Goal: Task Accomplishment & Management: Manage account settings

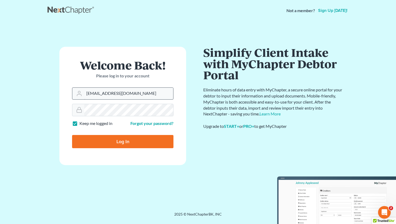
click at [140, 94] on input "[EMAIL_ADDRESS][DOMAIN_NAME]" at bounding box center [128, 94] width 89 height 12
type input "[EMAIL_ADDRESS][DOMAIN_NAME]"
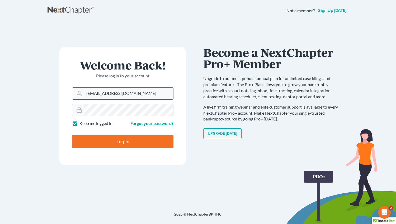
click at [144, 95] on input "[EMAIL_ADDRESS][DOMAIN_NAME]" at bounding box center [128, 94] width 89 height 12
click at [121, 144] on input "Log In" at bounding box center [122, 141] width 101 height 13
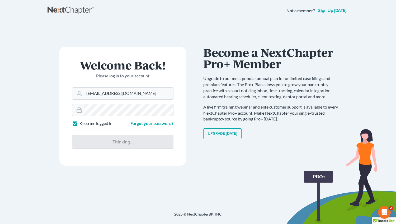
type input "Thinking..."
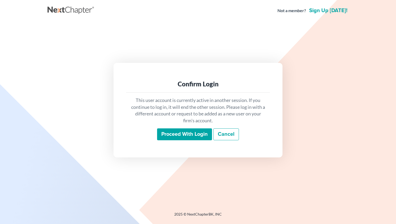
click at [184, 134] on input "Proceed with login" at bounding box center [184, 134] width 55 height 12
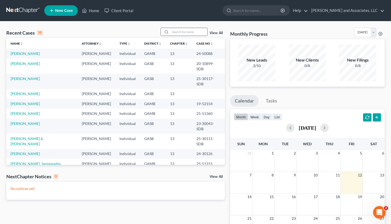
click at [180, 30] on input "search" at bounding box center [188, 32] width 37 height 8
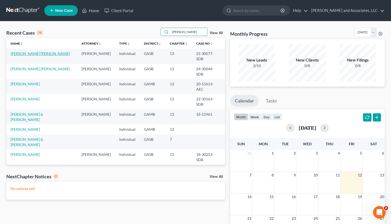
type input "[PERSON_NAME]"
click at [24, 54] on link "[PERSON_NAME]'[PERSON_NAME]" at bounding box center [40, 53] width 59 height 4
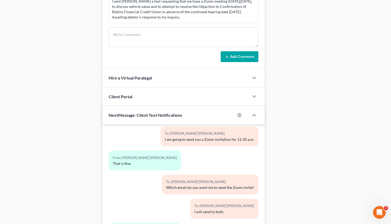
scroll to position [308, 0]
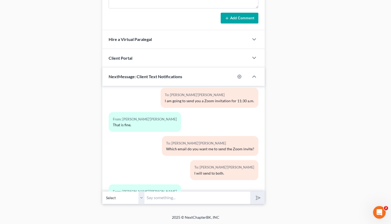
click at [166, 192] on input "text" at bounding box center [198, 197] width 106 height 13
paste input "https://www.ndc.org/about-us/about-the-ndc"
type input "https://www.ndc.org/about-us/about-the-ndc"
click at [258, 197] on icon "submit" at bounding box center [257, 197] width 7 height 7
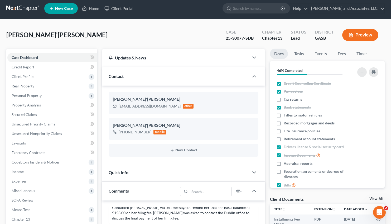
scroll to position [0, 0]
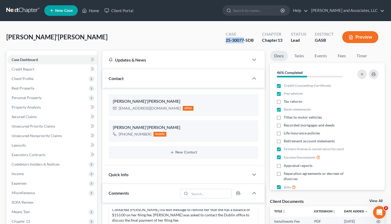
drag, startPoint x: 244, startPoint y: 40, endPoint x: 222, endPoint y: 40, distance: 21.9
click at [222, 40] on div "Case 25-30077-SDB" at bounding box center [240, 38] width 36 height 16
copy div "25-30077"
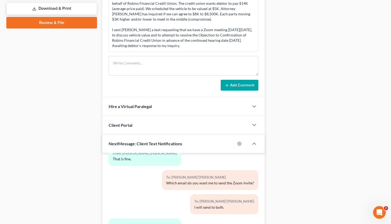
scroll to position [308, 0]
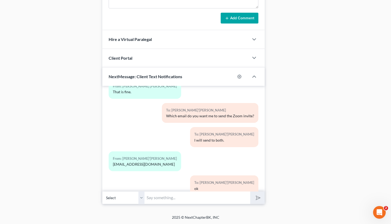
click at [175, 196] on input "text" at bounding box center [198, 197] width 106 height 13
paste input "25-30077"
type input "Case Number: 25-30077"
click at [256, 196] on icon "submit" at bounding box center [257, 197] width 7 height 7
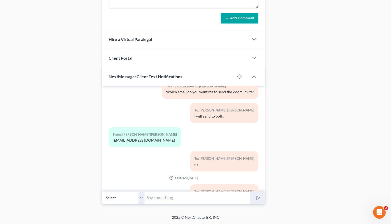
click at [161, 197] on input "text" at bounding box center [198, 197] width 106 height 13
paste input "http://chp13aug.org/forms/DebtorHandbook.pdf"
type input "Debtor Handbook http://chp13aug.org/forms/DebtorHandbook.pdf"
click at [258, 199] on polygon "submit" at bounding box center [257, 197] width 6 height 6
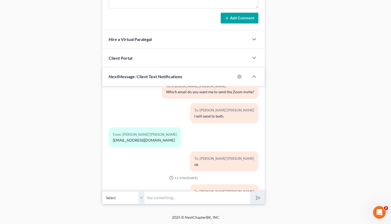
scroll to position [2021, 0]
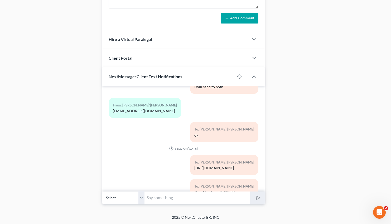
click at [156, 196] on input "text" at bounding box center [198, 197] width 106 height 13
paste input "https://www.tfsbillpay.com/"
type input "TFSBillPay https://www.tfsbillpay.com/"
click at [259, 197] on polygon "submit" at bounding box center [257, 197] width 6 height 6
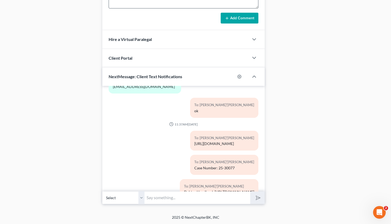
scroll to position [2069, 0]
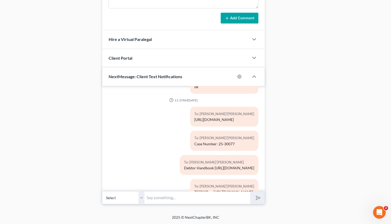
click at [160, 197] on input "text" at bounding box center [198, 197] width 106 height 13
type input "One additional TO DO: www.debtoredu.com (Debtor Education Certificate)"
click at [259, 196] on polygon "submit" at bounding box center [257, 197] width 6 height 6
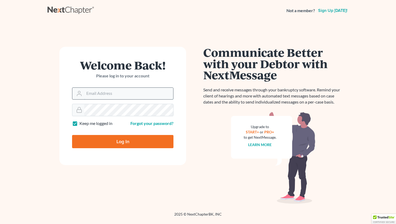
click at [93, 90] on input "Email Address" at bounding box center [128, 94] width 89 height 12
type input "[EMAIL_ADDRESS][DOMAIN_NAME]"
click at [116, 142] on input "Log In" at bounding box center [122, 141] width 101 height 13
type input "Thinking..."
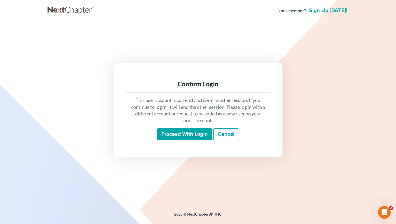
click at [185, 135] on input "Proceed with login" at bounding box center [184, 134] width 55 height 12
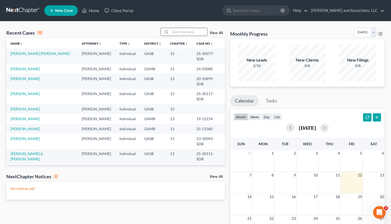
click at [170, 33] on input "search" at bounding box center [188, 32] width 37 height 8
type input "[PERSON_NAME]"
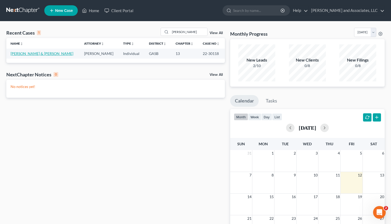
click at [36, 54] on link "[PERSON_NAME] & [PERSON_NAME]" at bounding box center [42, 53] width 63 height 4
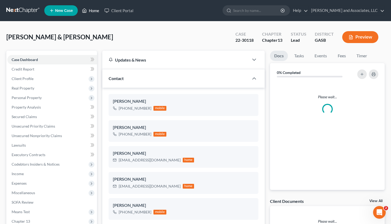
click at [93, 6] on link "Home" at bounding box center [90, 10] width 22 height 9
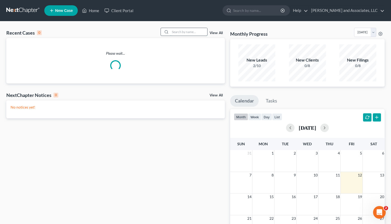
click at [170, 33] on input "search" at bounding box center [188, 32] width 37 height 8
type input "baker"
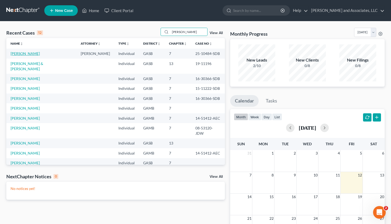
click at [22, 54] on link "Baker, Dianne" at bounding box center [25, 53] width 29 height 4
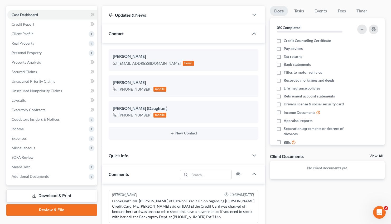
scroll to position [50, 0]
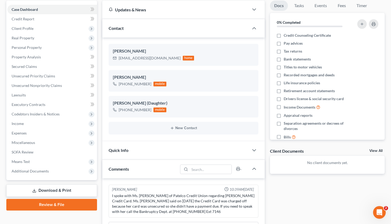
click at [53, 188] on link "Download & Print" at bounding box center [51, 190] width 91 height 12
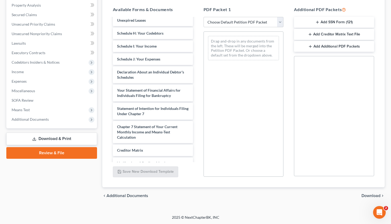
scroll to position [115, 0]
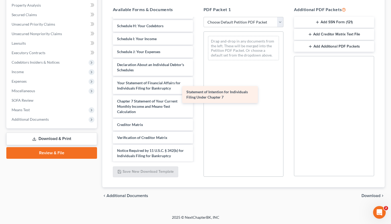
drag, startPoint x: 148, startPoint y: 104, endPoint x: 239, endPoint y: 79, distance: 94.5
click at [197, 79] on div "Statement of Intention for Individuals Filing Under Chapter 7 Voluntary Petitio…" at bounding box center [153, 38] width 89 height 271
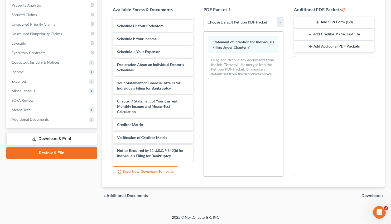
click at [366, 194] on span "Download" at bounding box center [371, 195] width 19 height 4
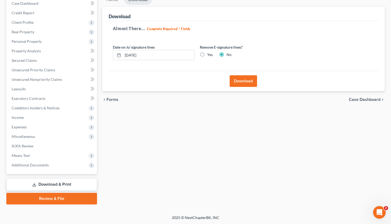
click at [244, 79] on button "Download" at bounding box center [243, 81] width 27 height 12
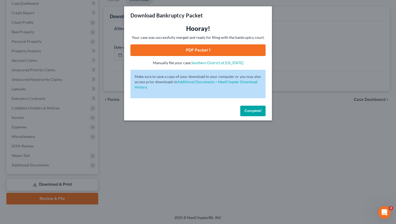
click at [202, 48] on link "PDF Packet 1" at bounding box center [197, 50] width 135 height 12
click at [257, 108] on button "Complete!" at bounding box center [252, 111] width 25 height 11
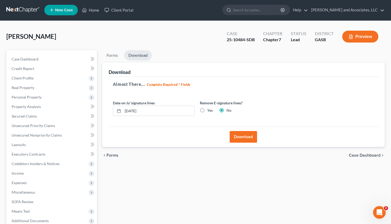
scroll to position [0, 0]
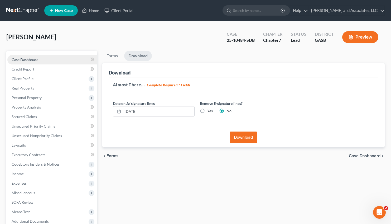
click at [35, 55] on link "Case Dashboard" at bounding box center [52, 59] width 90 height 9
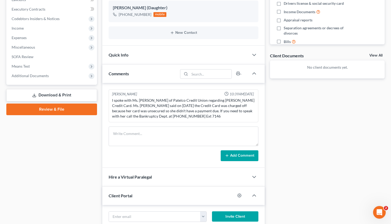
scroll to position [143, 0]
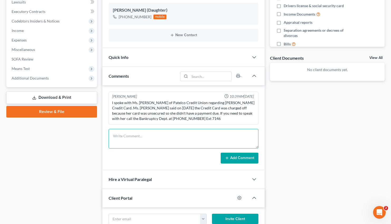
click at [158, 131] on textarea at bounding box center [184, 139] width 150 height 20
type textarea "I spoke with Dianne Baker to advise that Patelco Credit Union will not provide …"
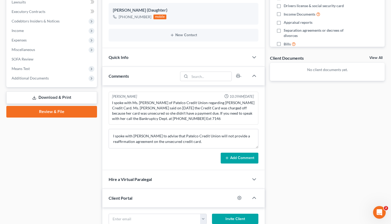
click at [233, 156] on button "Add Comment" at bounding box center [240, 158] width 38 height 11
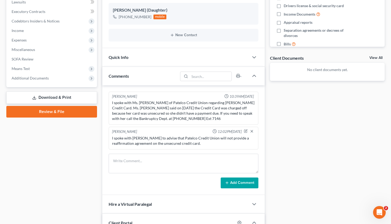
scroll to position [0, 0]
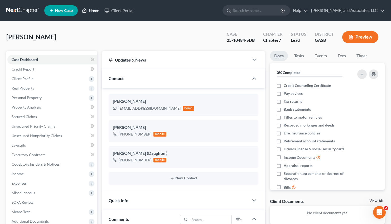
click at [93, 7] on link "Home" at bounding box center [90, 10] width 22 height 9
